Goal: Transaction & Acquisition: Purchase product/service

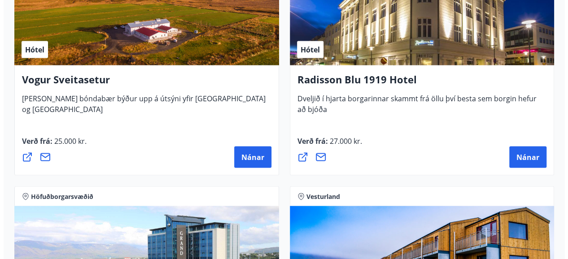
scroll to position [2556, 0]
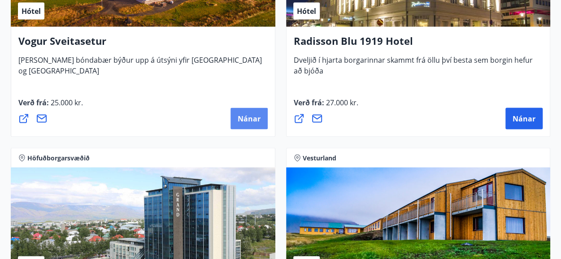
click at [245, 118] on span "Nánar" at bounding box center [249, 119] width 23 height 10
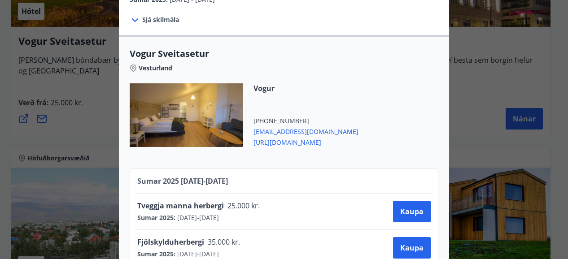
scroll to position [204, 0]
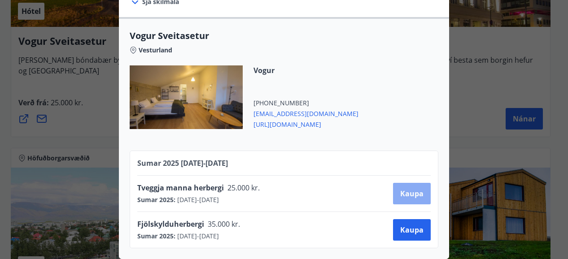
click at [406, 189] on span "Kaupa" at bounding box center [411, 194] width 23 height 10
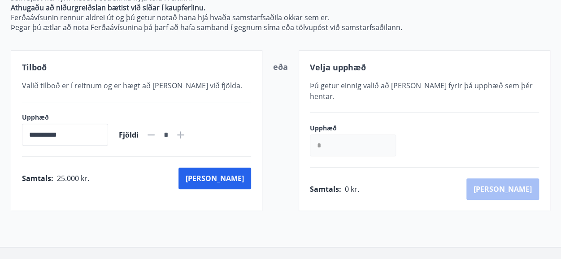
scroll to position [146, 0]
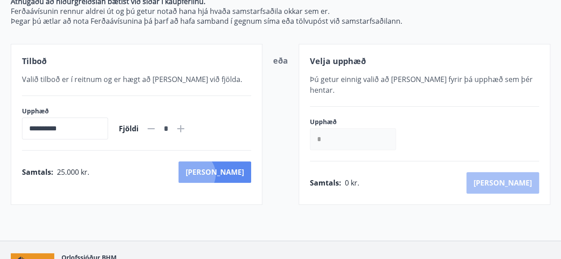
click at [232, 174] on button "[PERSON_NAME]" at bounding box center [214, 172] width 73 height 22
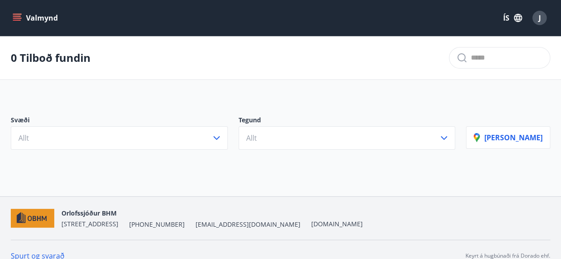
scroll to position [12, 0]
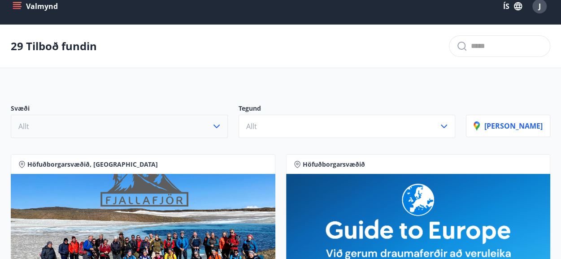
click at [222, 126] on icon "button" at bounding box center [216, 126] width 11 height 11
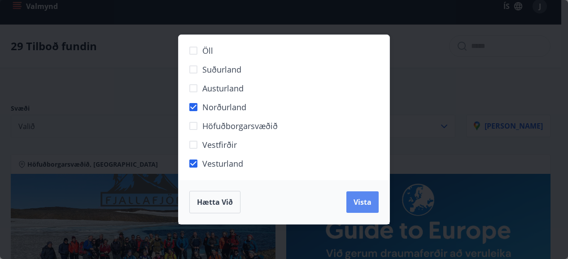
click at [360, 202] on span "Vista" at bounding box center [362, 202] width 18 height 10
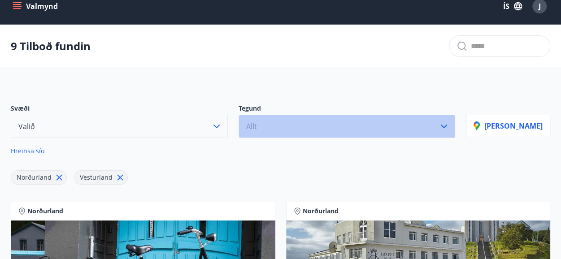
click at [449, 125] on icon "button" at bounding box center [444, 126] width 11 height 11
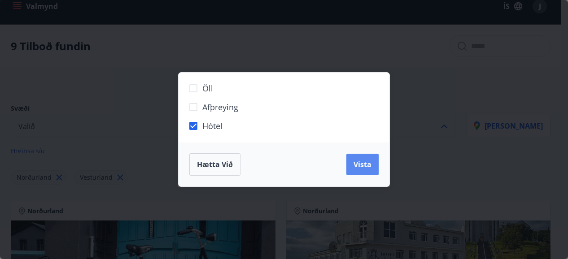
click at [358, 166] on span "Vista" at bounding box center [362, 165] width 18 height 10
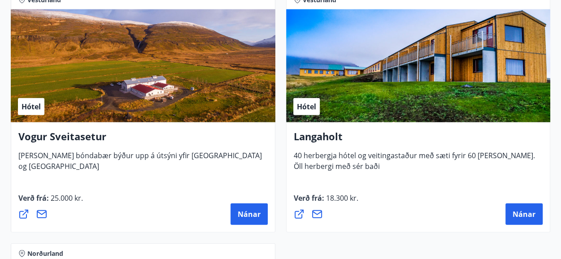
scroll to position [998, 0]
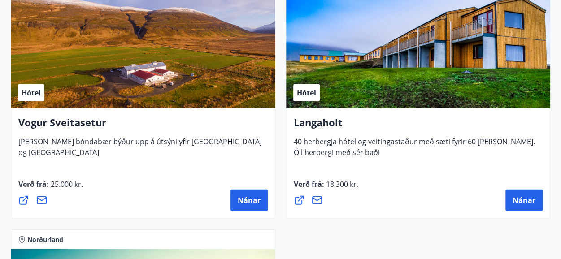
click at [22, 200] on icon at bounding box center [23, 200] width 11 height 11
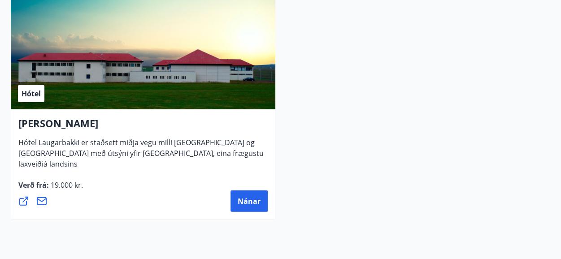
scroll to position [1238, 0]
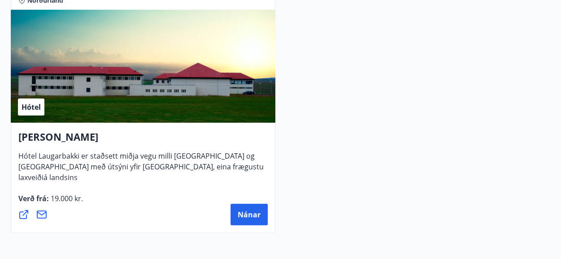
click at [25, 214] on icon at bounding box center [23, 214] width 11 height 11
